Goal: Task Accomplishment & Management: Complete application form

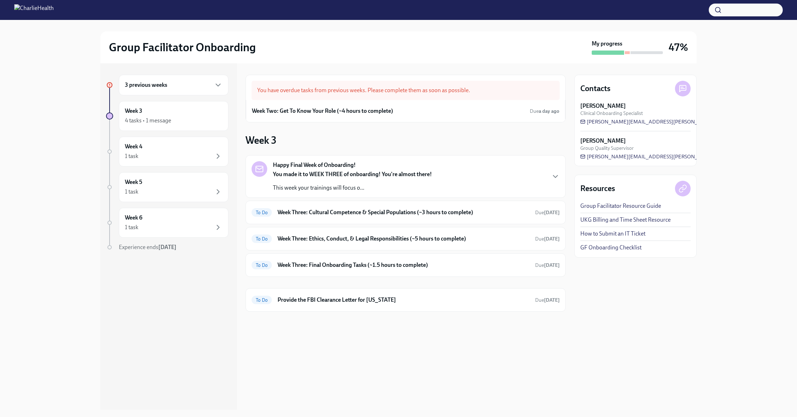
click at [150, 91] on div "3 previous weeks" at bounding box center [174, 85] width 110 height 21
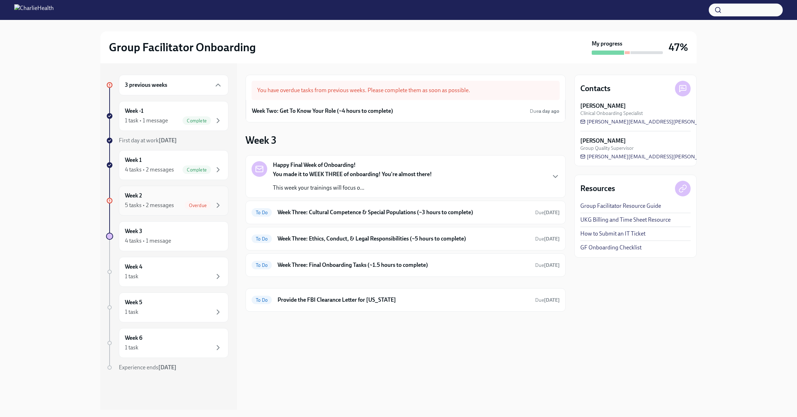
click at [166, 196] on div "Week 2 5 tasks • 2 messages Overdue" at bounding box center [173, 201] width 97 height 18
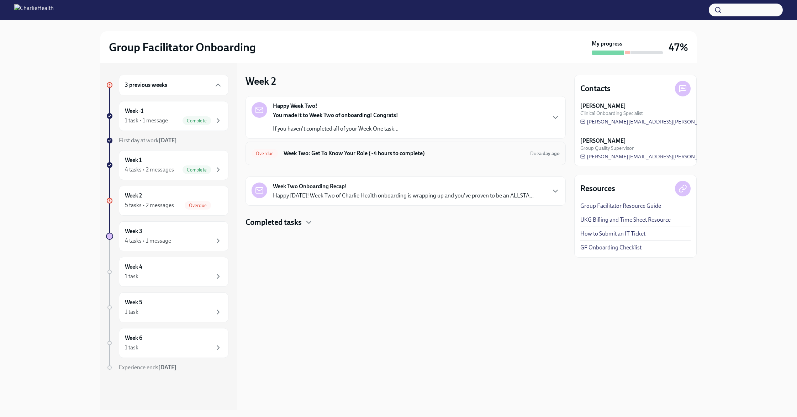
click at [324, 153] on h6 "Week Two: Get To Know Your Role (~4 hours to complete)" at bounding box center [404, 153] width 241 height 8
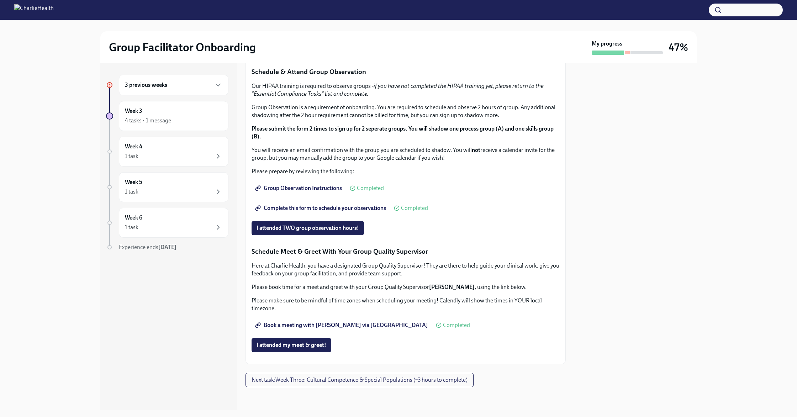
scroll to position [555, 0]
click at [287, 230] on span "I attended TWO group observation hours!" at bounding box center [308, 227] width 102 height 7
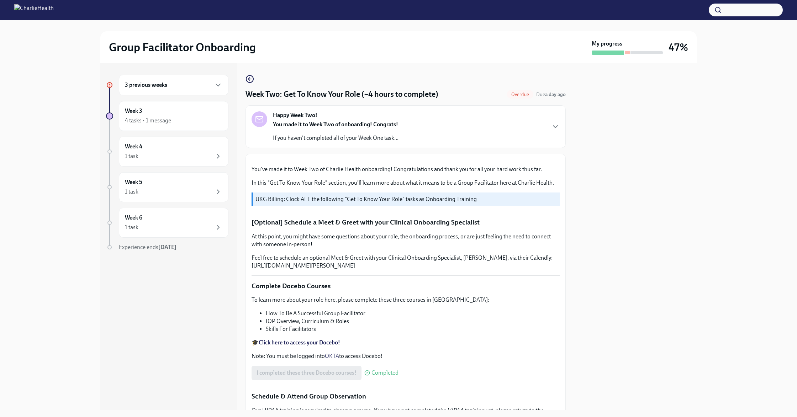
click at [175, 81] on div "3 previous weeks" at bounding box center [173, 85] width 97 height 9
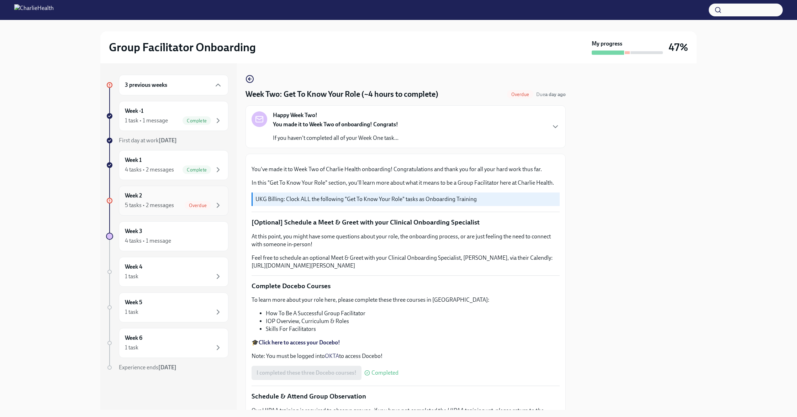
click at [166, 197] on div "Week 2 5 tasks • 2 messages Overdue" at bounding box center [173, 201] width 97 height 18
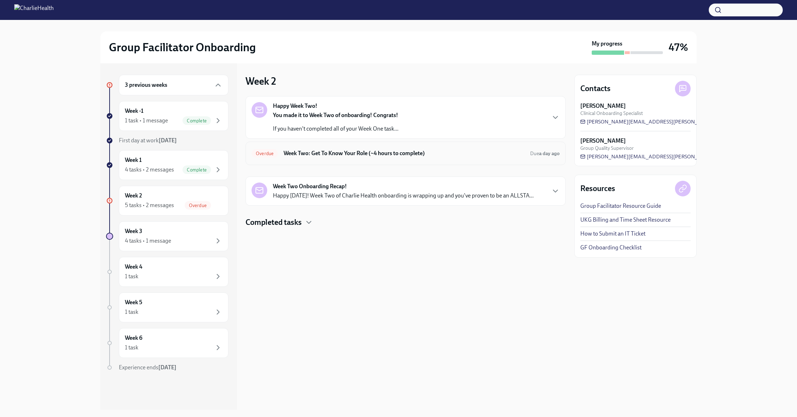
click at [344, 152] on h6 "Week Two: Get To Know Your Role (~4 hours to complete)" at bounding box center [404, 153] width 241 height 8
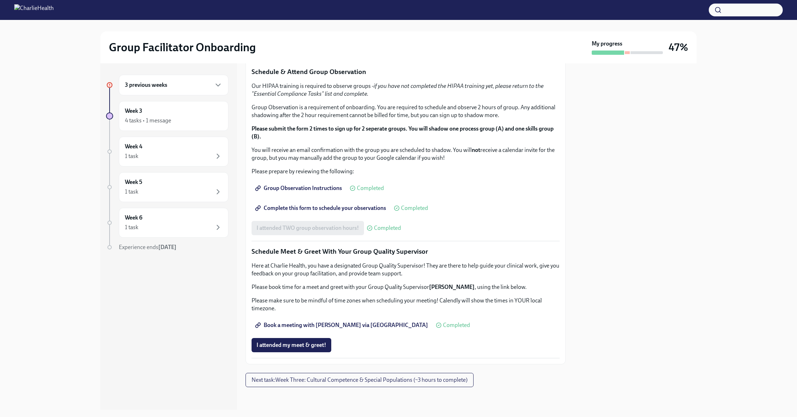
scroll to position [555, 0]
click at [173, 114] on div "Week 3 4 tasks • 1 message" at bounding box center [173, 116] width 97 height 18
